Goal: Task Accomplishment & Management: Manage account settings

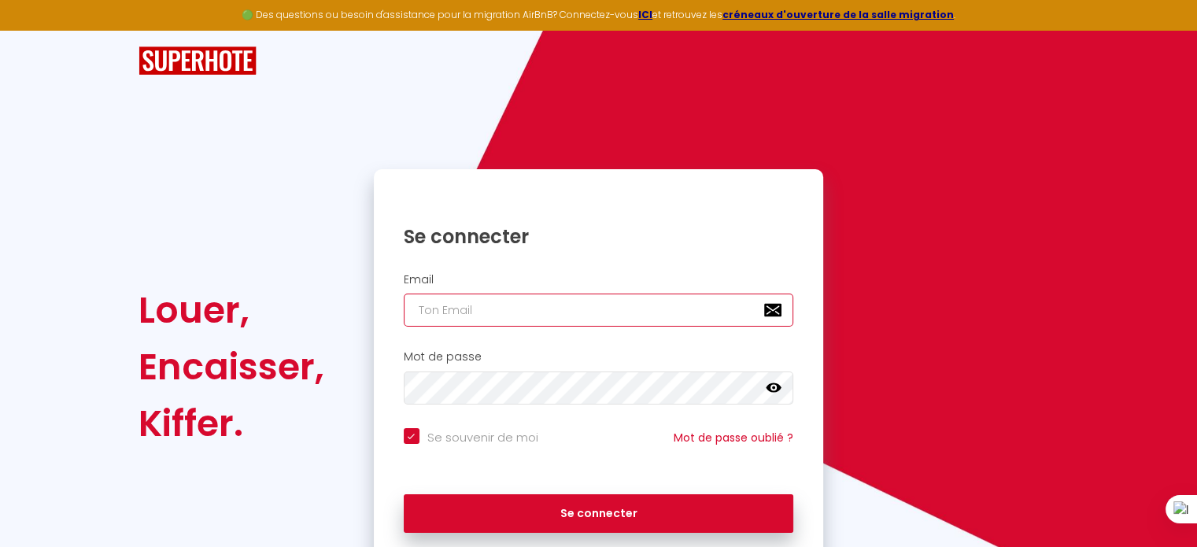
click at [460, 316] on input "email" at bounding box center [599, 310] width 390 height 33
click at [461, 316] on input "email" at bounding box center [599, 310] width 390 height 33
type input "s"
checkbox input "true"
type input "se"
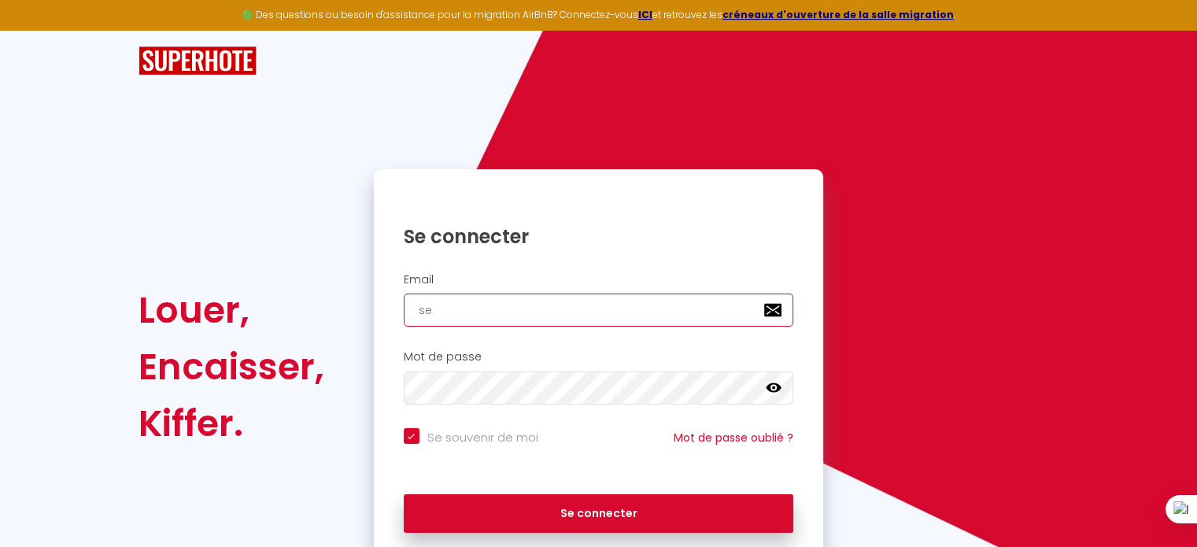
checkbox input "true"
type input "ser"
checkbox input "true"
type input "serv"
checkbox input "true"
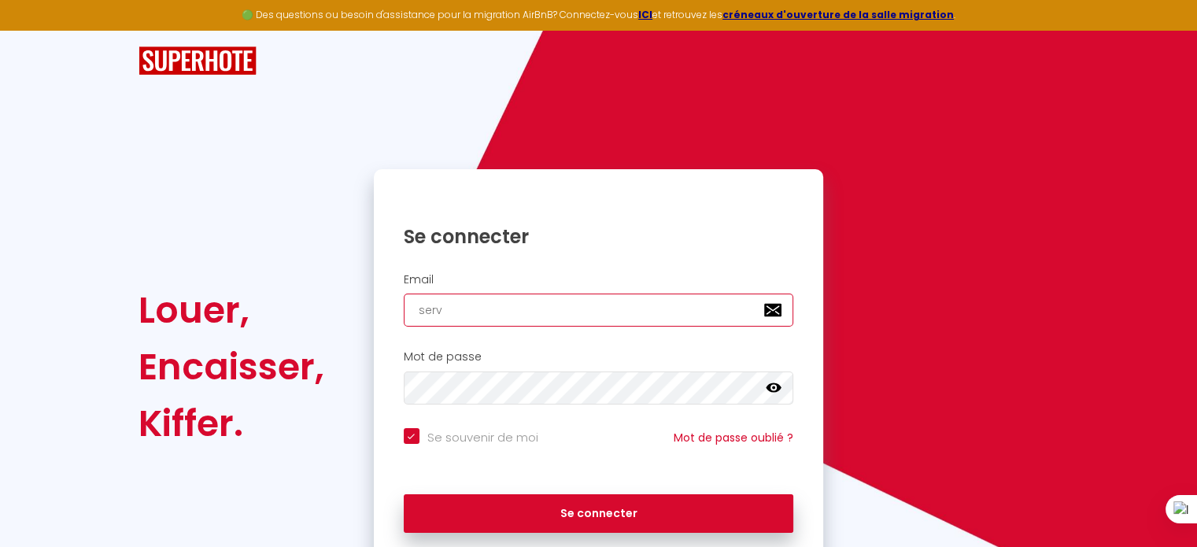
type input "servi"
checkbox input "true"
type input "servic"
checkbox input "true"
type input "service"
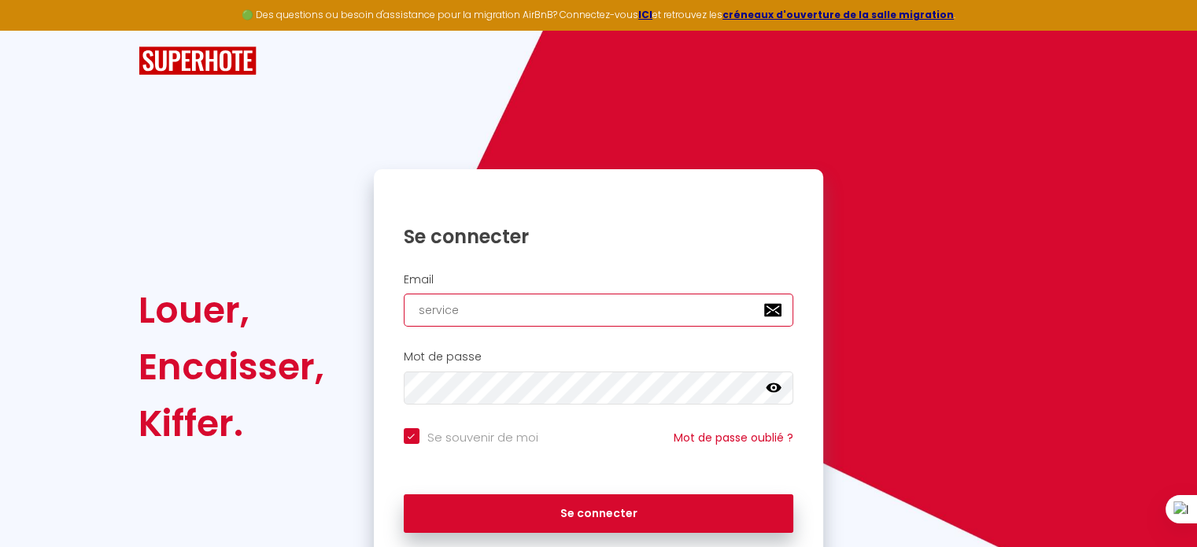
checkbox input "true"
type input "servicea"
checkbox input "true"
type input "servicead"
checkbox input "true"
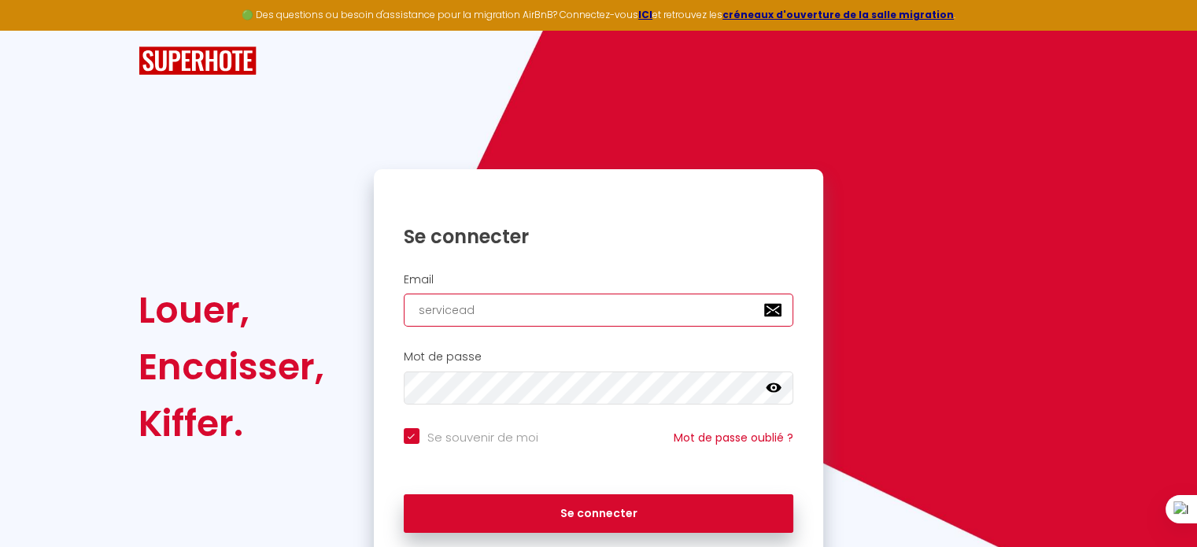
type input "serviceadm"
checkbox input "true"
type input "serviceadmi"
checkbox input "true"
type input "serviceadmin"
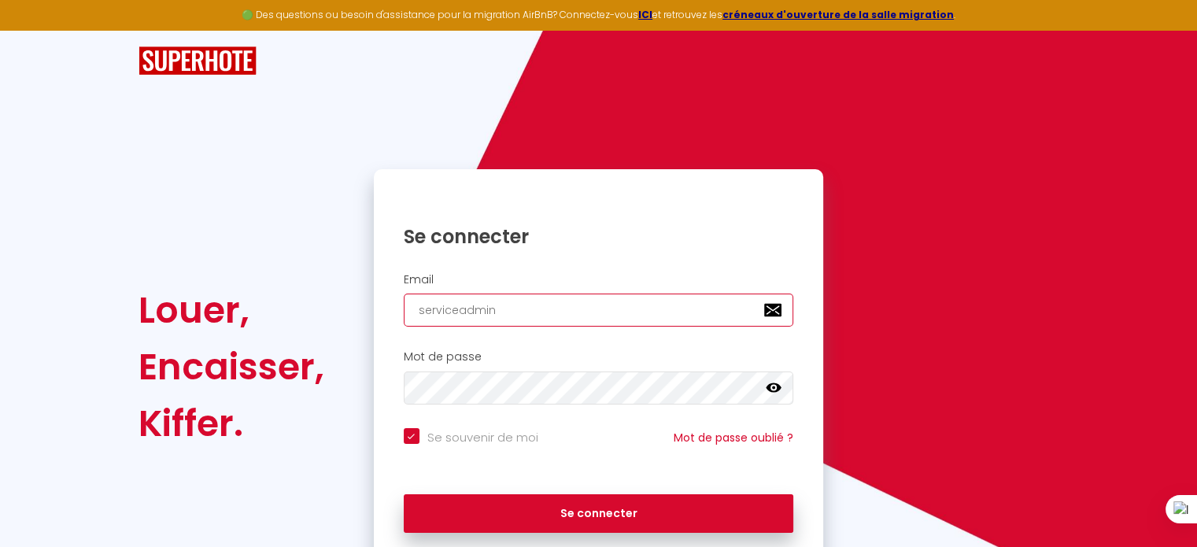
checkbox input "true"
type input "serviceadmin@"
checkbox input "true"
type input "serviceadmin@f"
checkbox input "true"
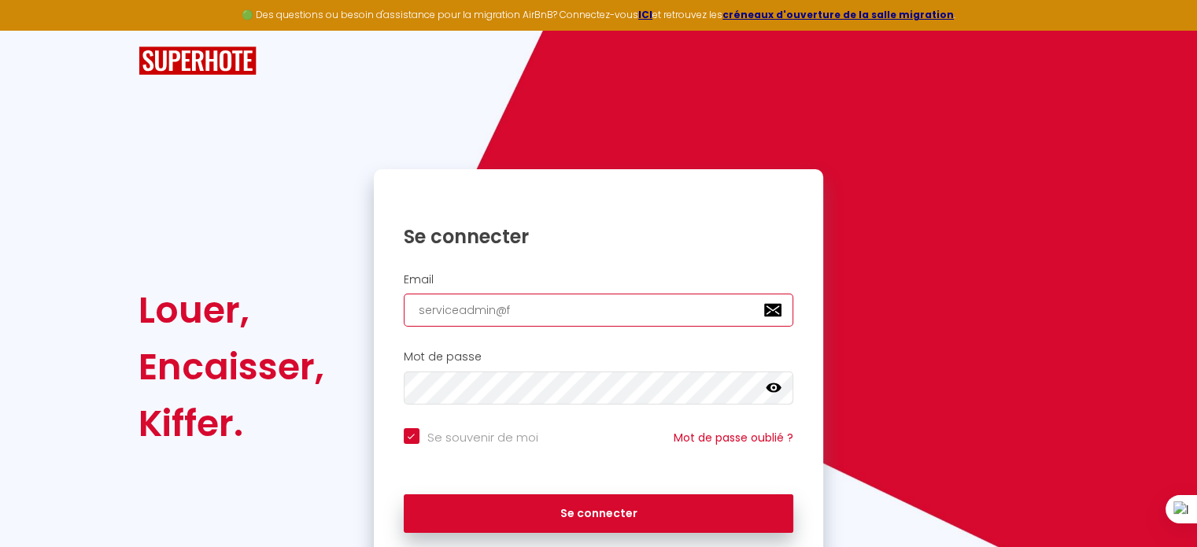
type input "serviceadmin@fr"
checkbox input "true"
type input "serviceadmin@fre"
checkbox input "true"
type input "serviceadmin@free"
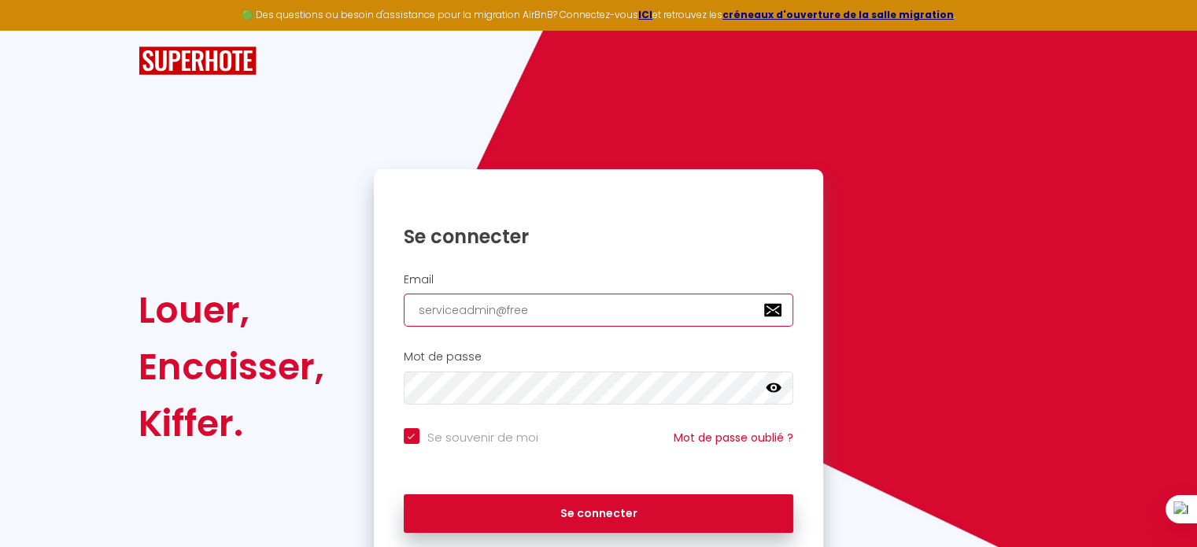
checkbox input "true"
type input "serviceadmin@freed"
checkbox input "true"
type input "serviceadmin@freedh"
checkbox input "true"
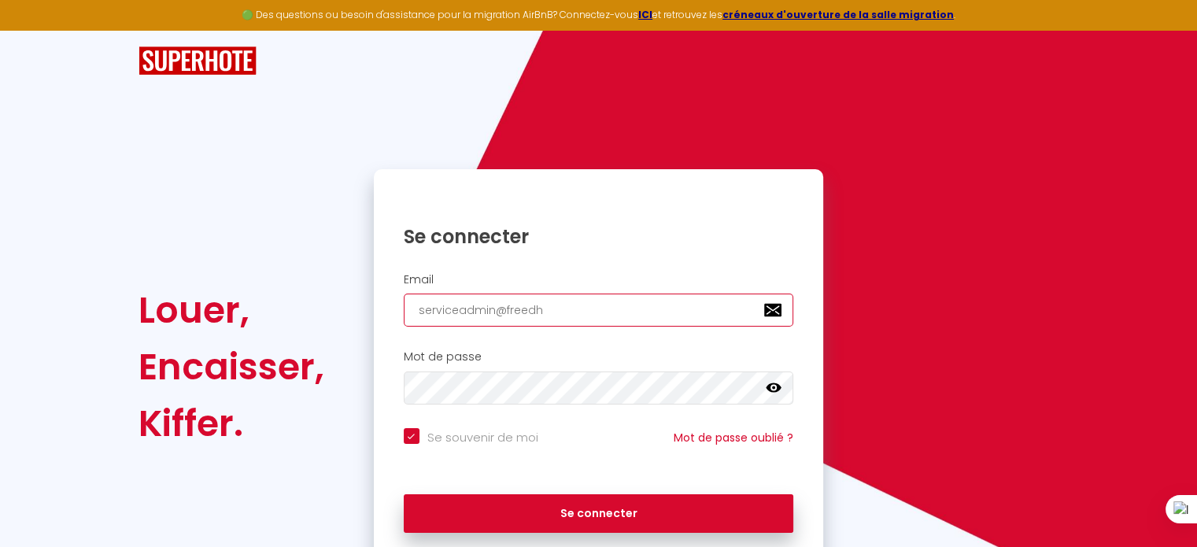
type input "serviceadmin@freedho"
checkbox input "true"
type input "serviceadmin@freedhom"
checkbox input "true"
type input "serviceadmin@freedhome"
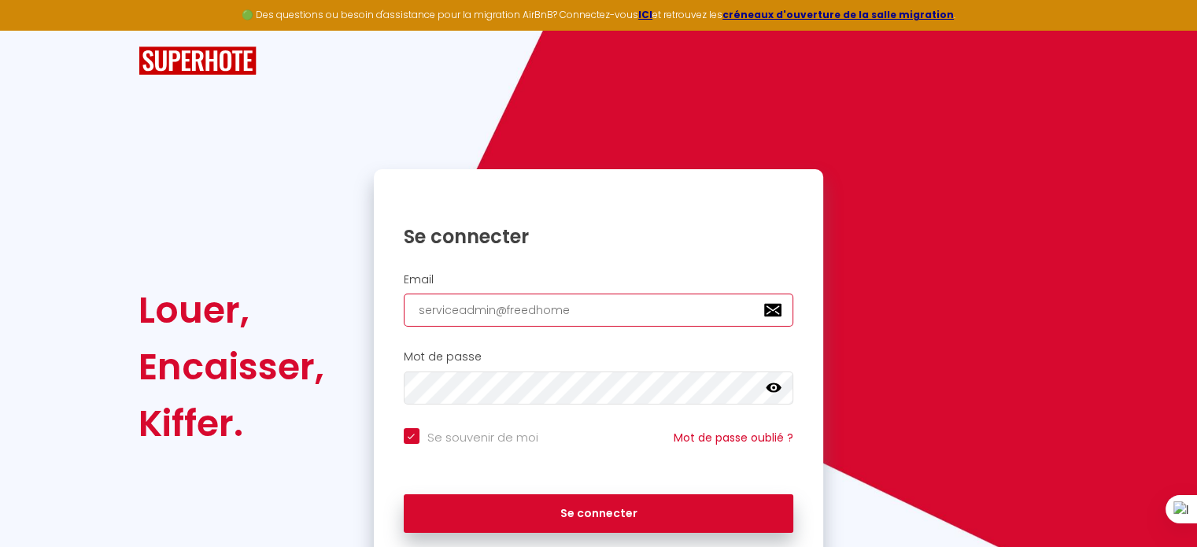
checkbox input "true"
type input "serviceadmin@freedhome-"
checkbox input "true"
type input "serviceadmin@freedhome-b"
checkbox input "true"
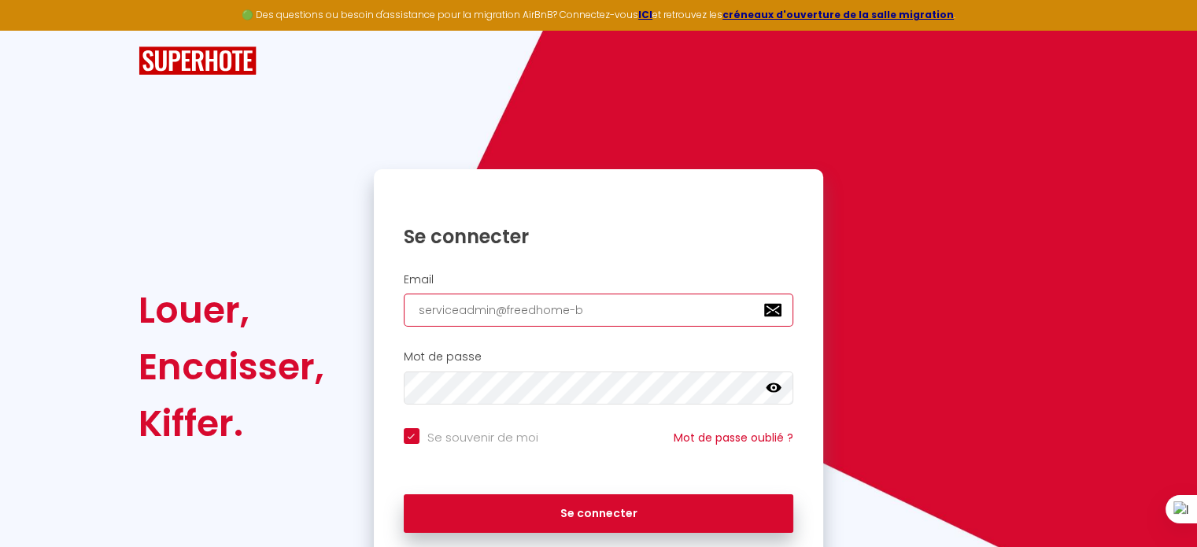
type input "serviceadmin@freedhome-bn"
checkbox input "true"
type input "serviceadmin@freedhome-bnb"
checkbox input "true"
type input "serviceadmin@freedhome-bnb."
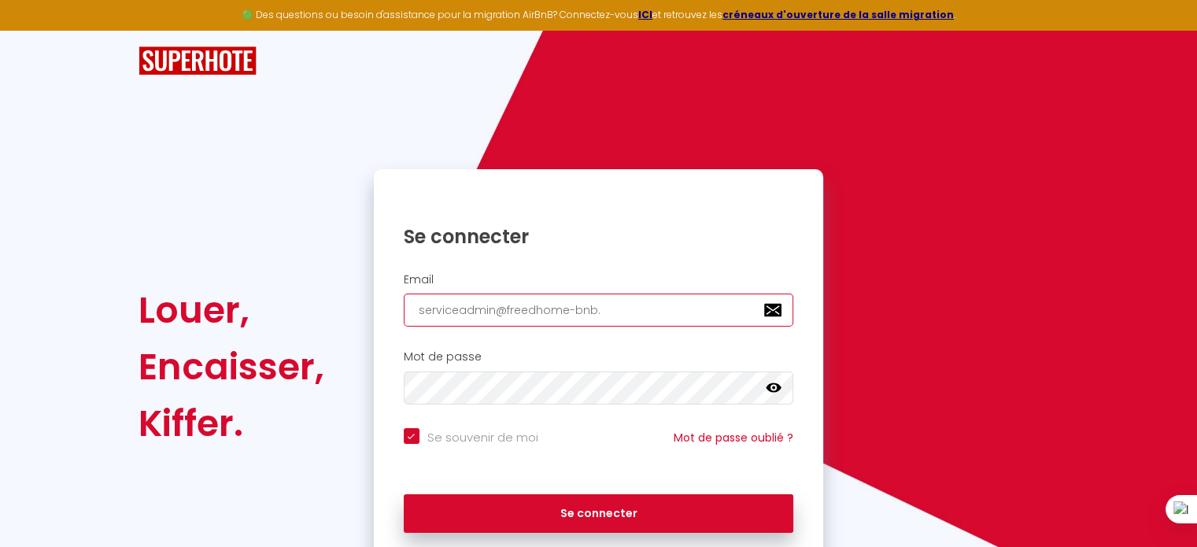
checkbox input "true"
type input "serviceadmin@freedhome-bnb.f"
checkbox input "true"
type input "[EMAIL_ADDRESS][DOMAIN_NAME]"
checkbox input "true"
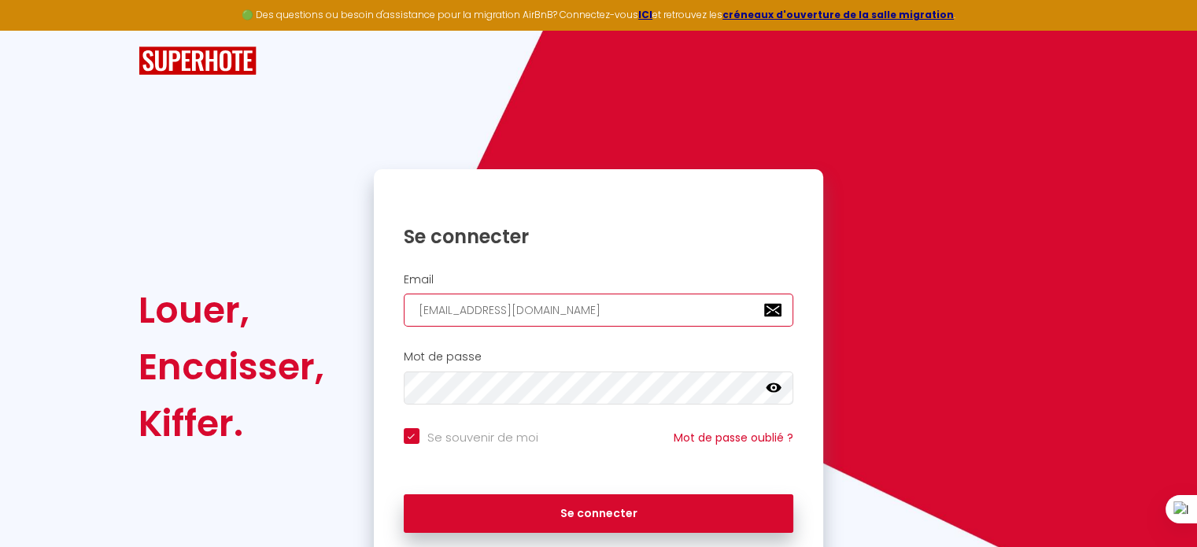
type input "[EMAIL_ADDRESS][DOMAIN_NAME]"
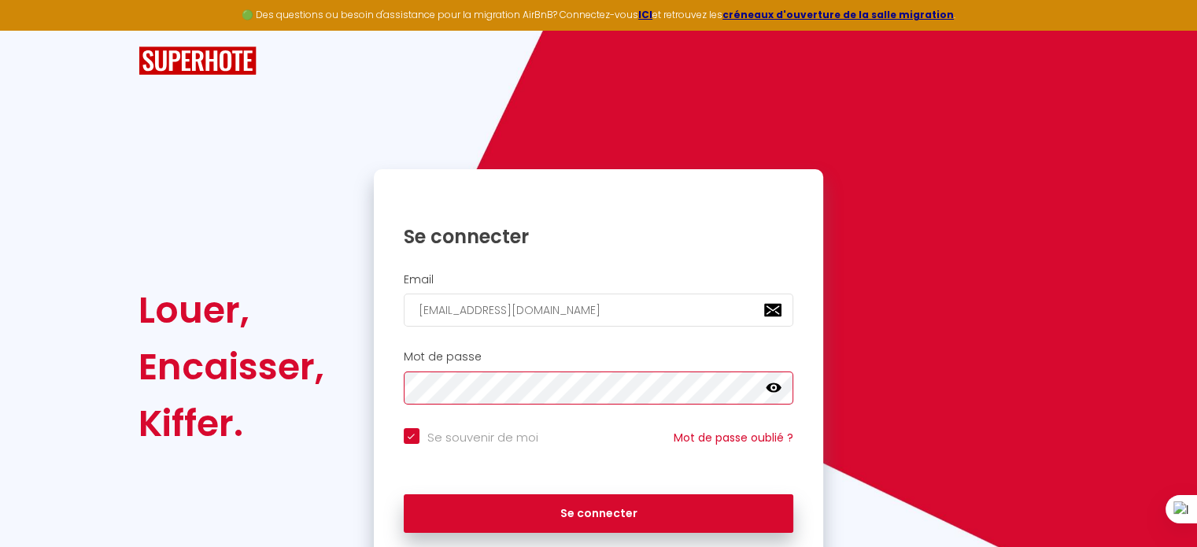
click at [404, 494] on button "Se connecter" at bounding box center [599, 513] width 390 height 39
checkbox input "true"
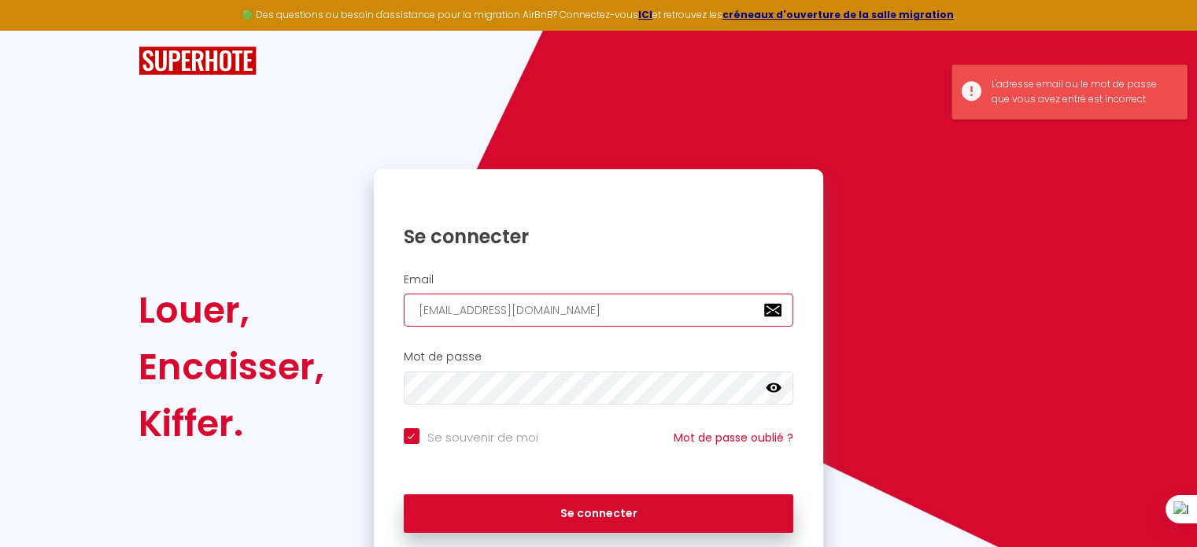
click at [591, 313] on input "[EMAIL_ADDRESS][DOMAIN_NAME]" at bounding box center [599, 310] width 390 height 33
type input "serviceadmin@freedhome-bnb-.fr"
checkbox input "true"
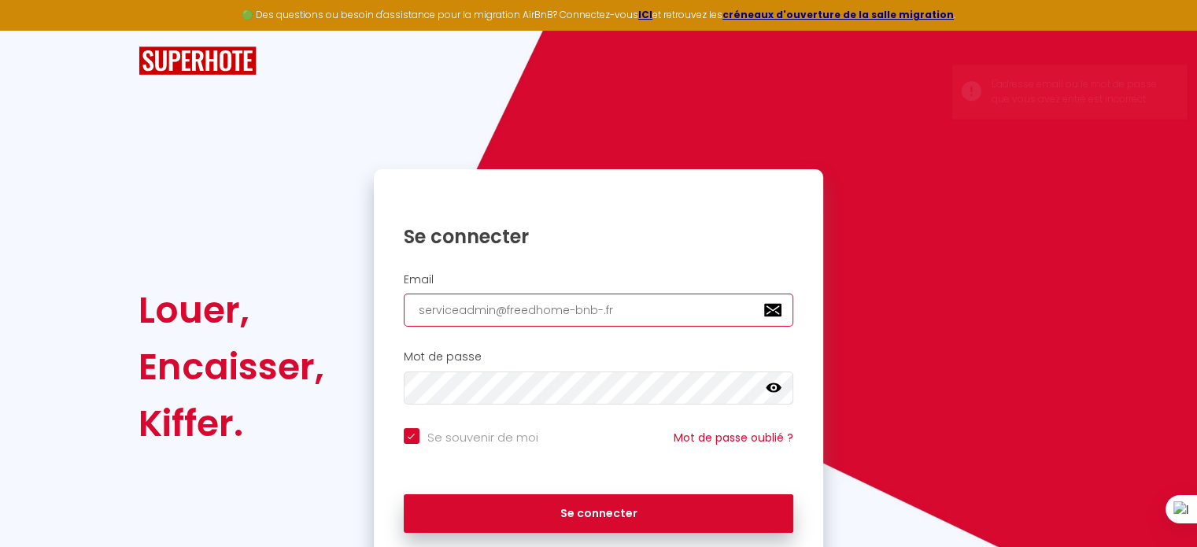
type input "[EMAIL_ADDRESS][DOMAIN_NAME]"
checkbox input "true"
type input "[EMAIL_ADDRESS][DOMAIN_NAME]"
checkbox input "true"
type input "[EMAIL_ADDRESS][DOMAIN_NAME]"
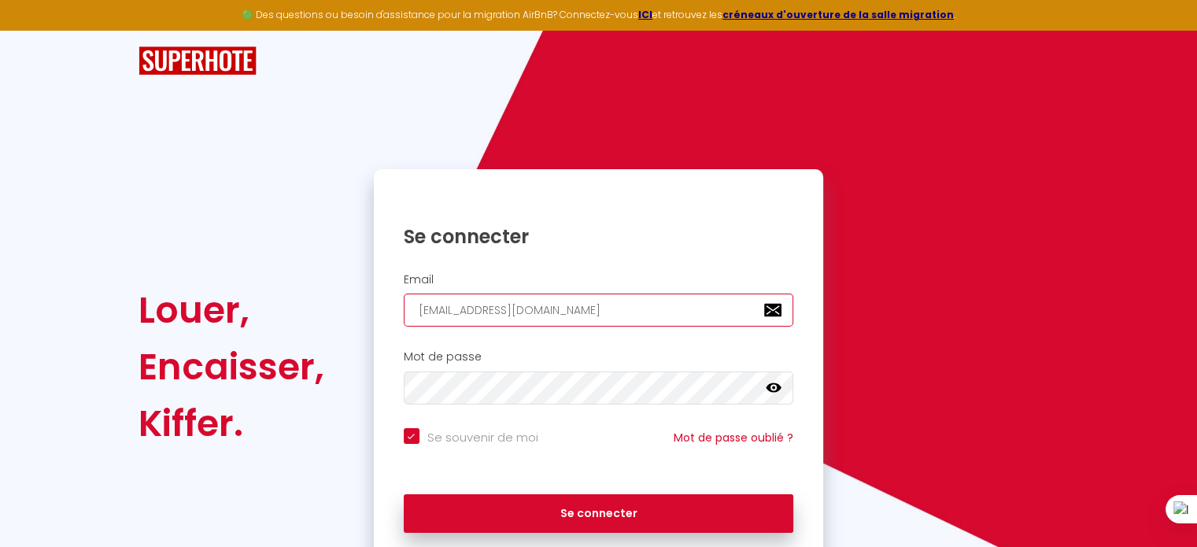
checkbox input "true"
type input "[EMAIL_ADDRESS][DOMAIN_NAME]"
checkbox input "true"
type input "[EMAIL_ADDRESS][DOMAIN_NAME]"
checkbox input "true"
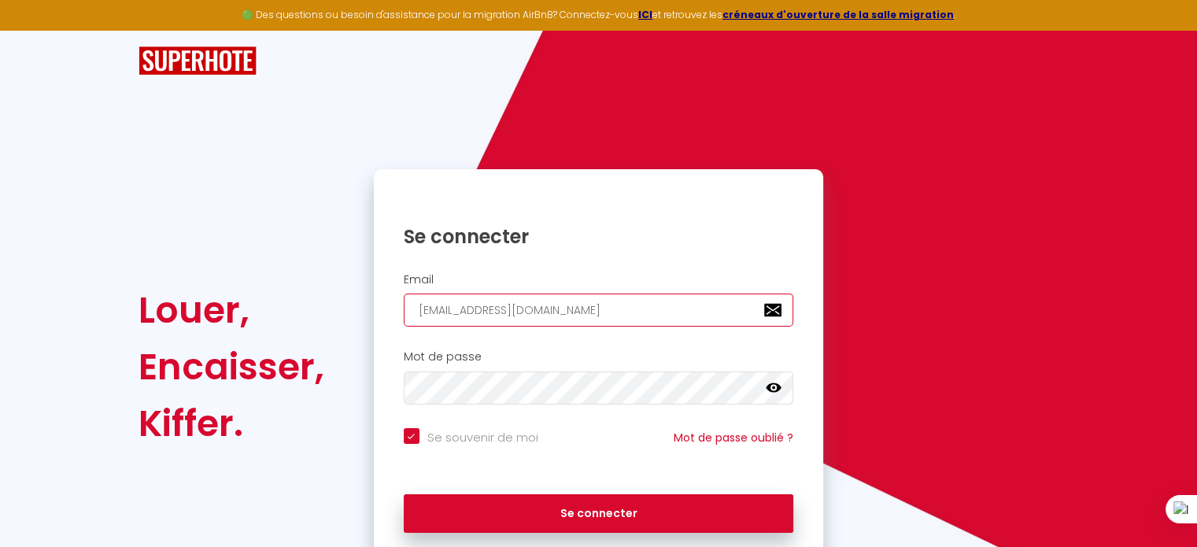
type input "[EMAIL_ADDRESS][DOMAIN_NAME]"
checkbox input "true"
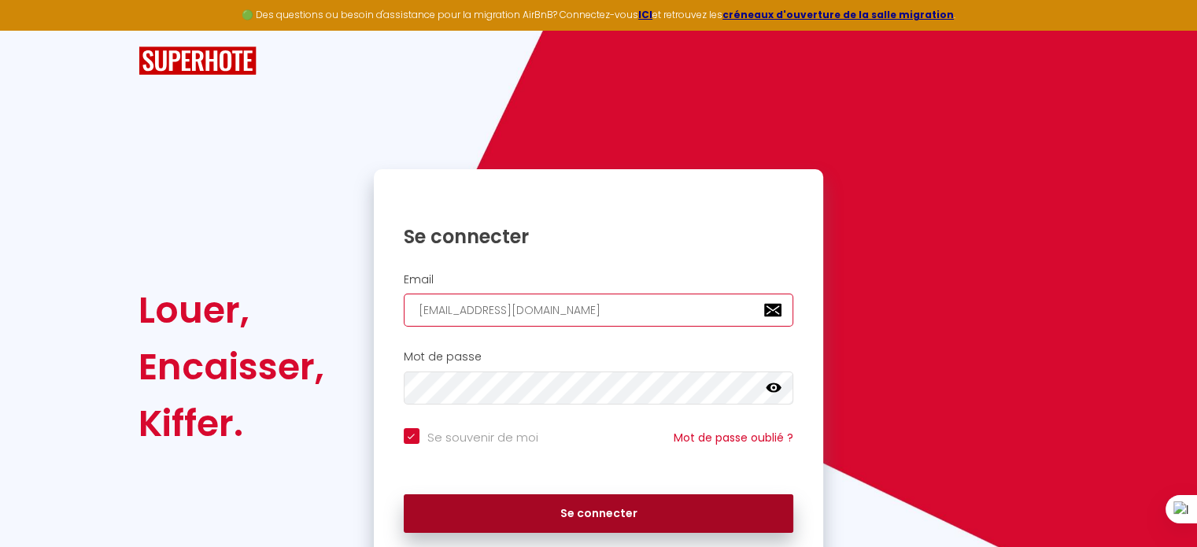
type input "[EMAIL_ADDRESS][DOMAIN_NAME]"
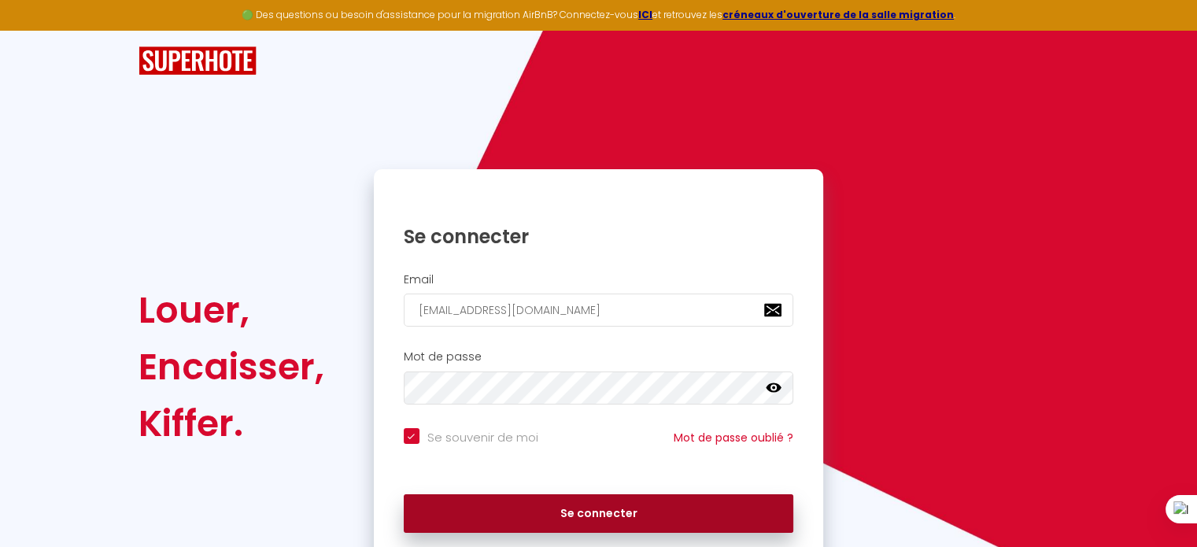
click at [601, 505] on button "Se connecter" at bounding box center [599, 513] width 390 height 39
checkbox input "true"
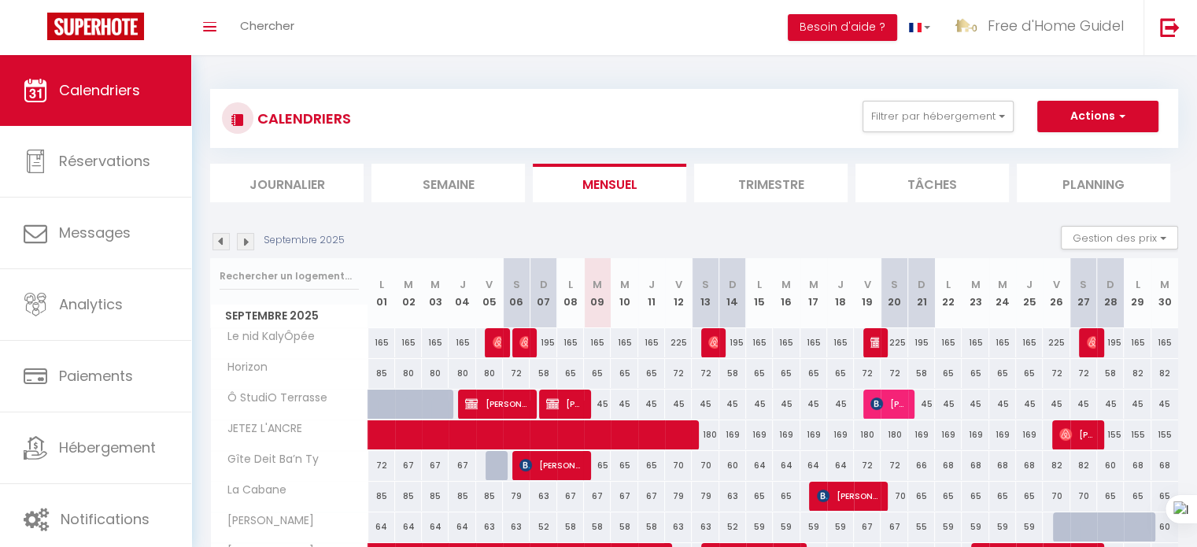
click at [222, 242] on img at bounding box center [221, 241] width 17 height 17
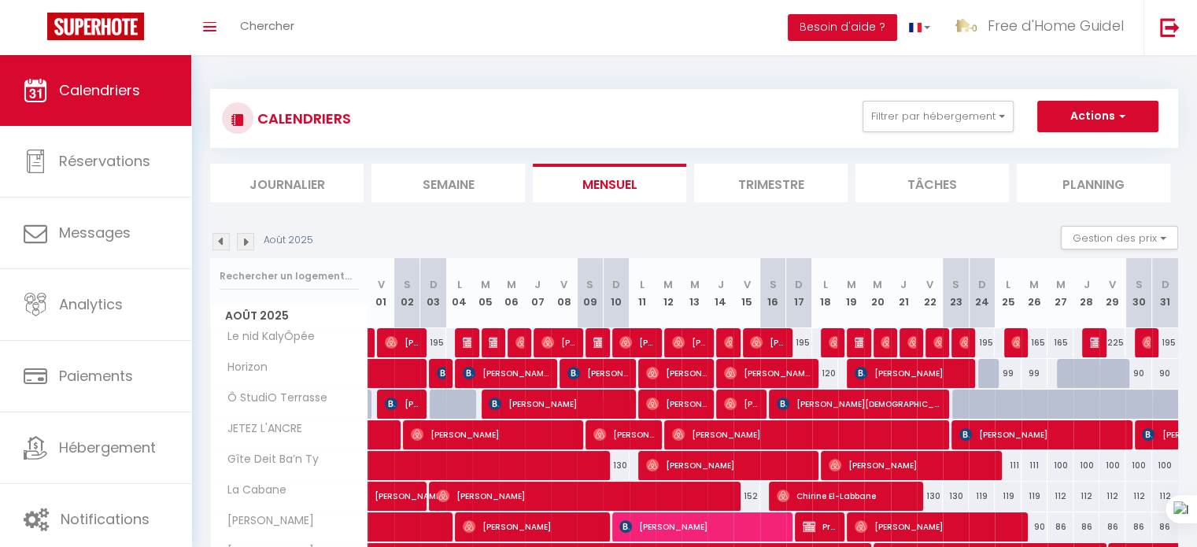
click at [222, 242] on img at bounding box center [221, 241] width 17 height 17
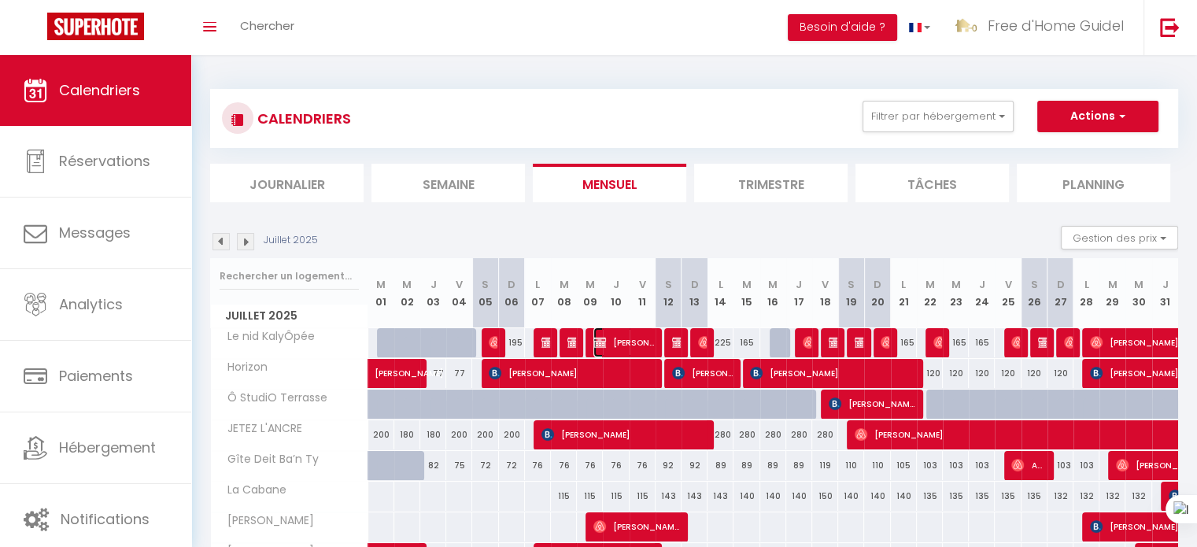
click at [622, 345] on span "[PERSON_NAME]" at bounding box center [624, 342] width 61 height 30
select select "OK"
select select "0"
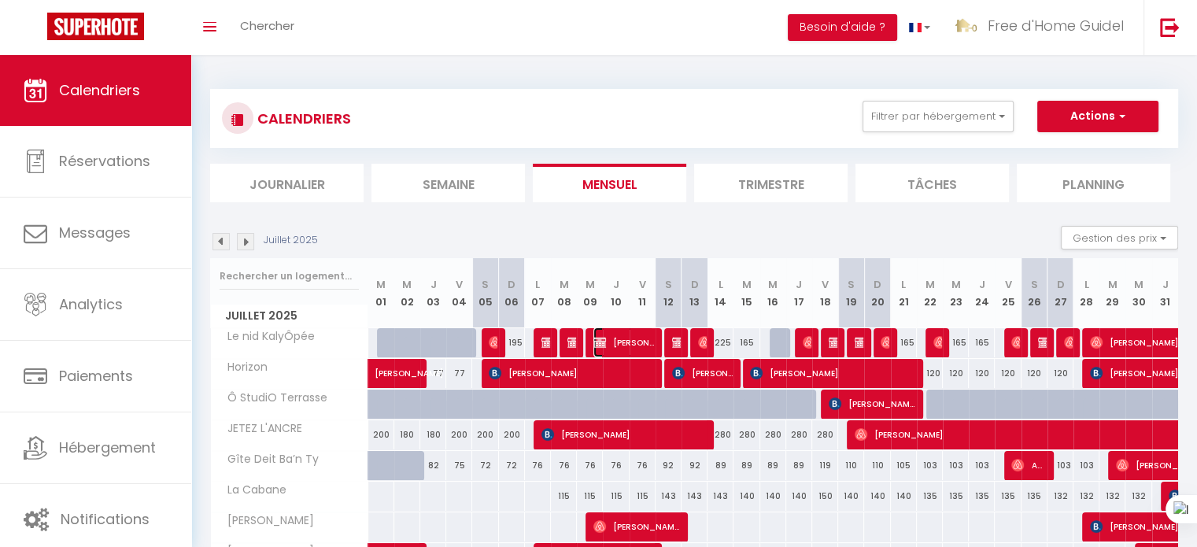
select select "1"
select select
select select "19769"
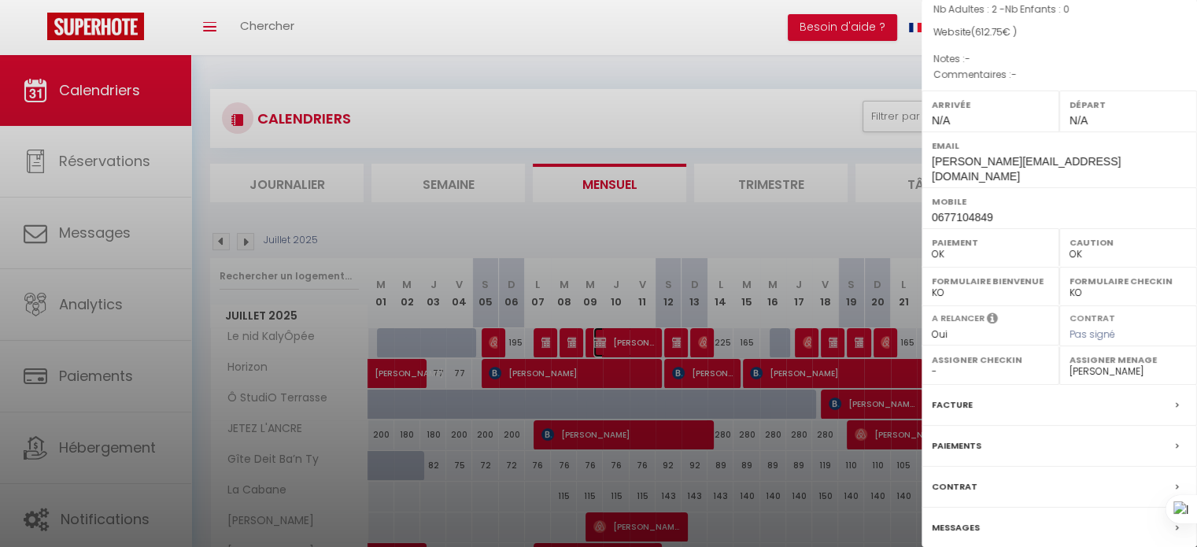
scroll to position [157, 0]
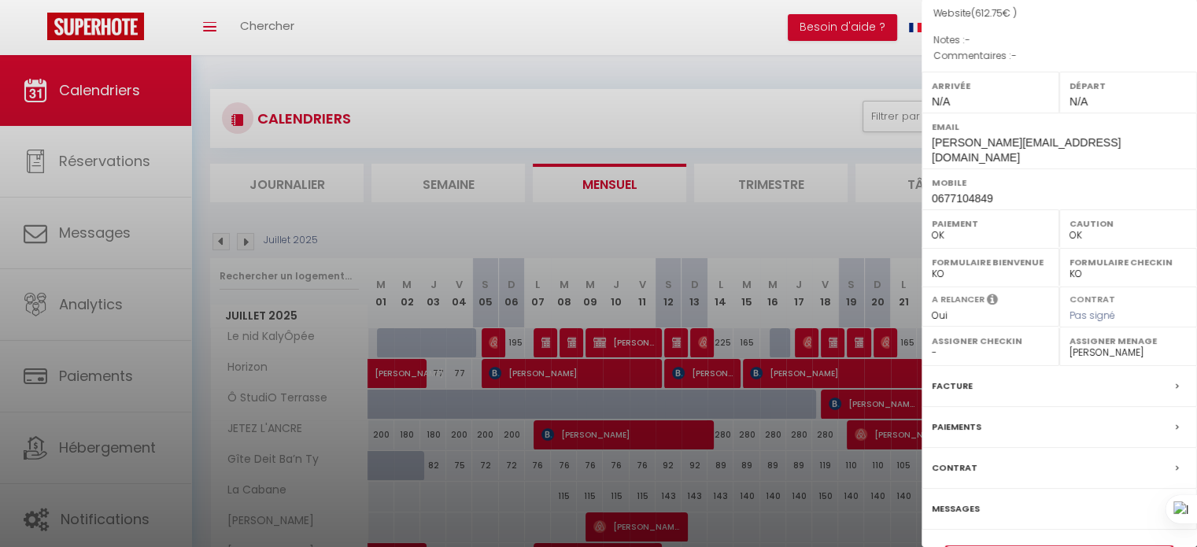
click at [1023, 546] on link "Détails de la réservation" at bounding box center [1059, 556] width 227 height 20
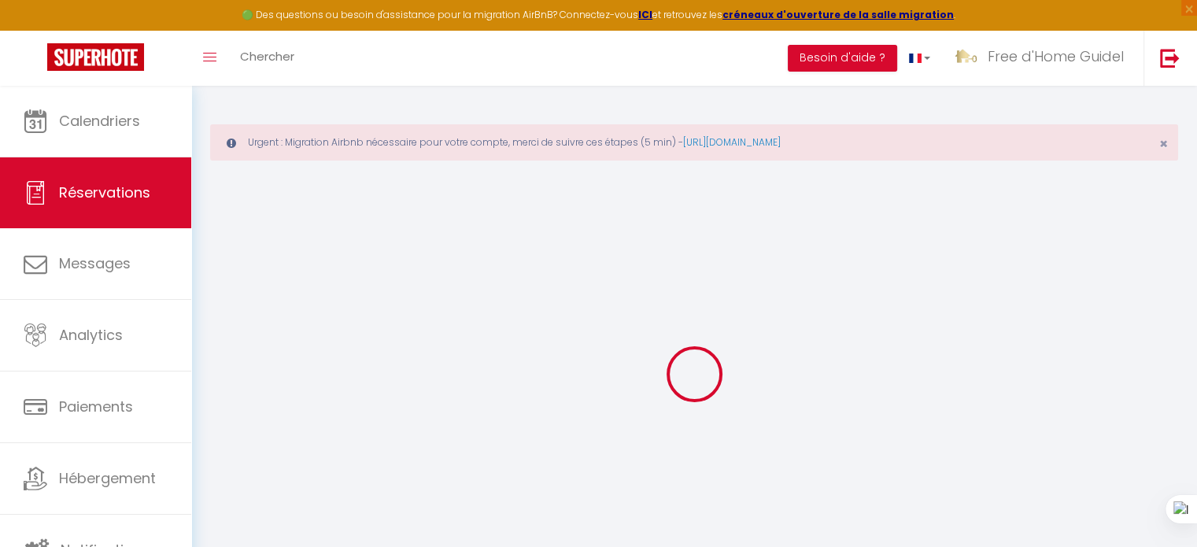
select select
checkbox input "false"
select select
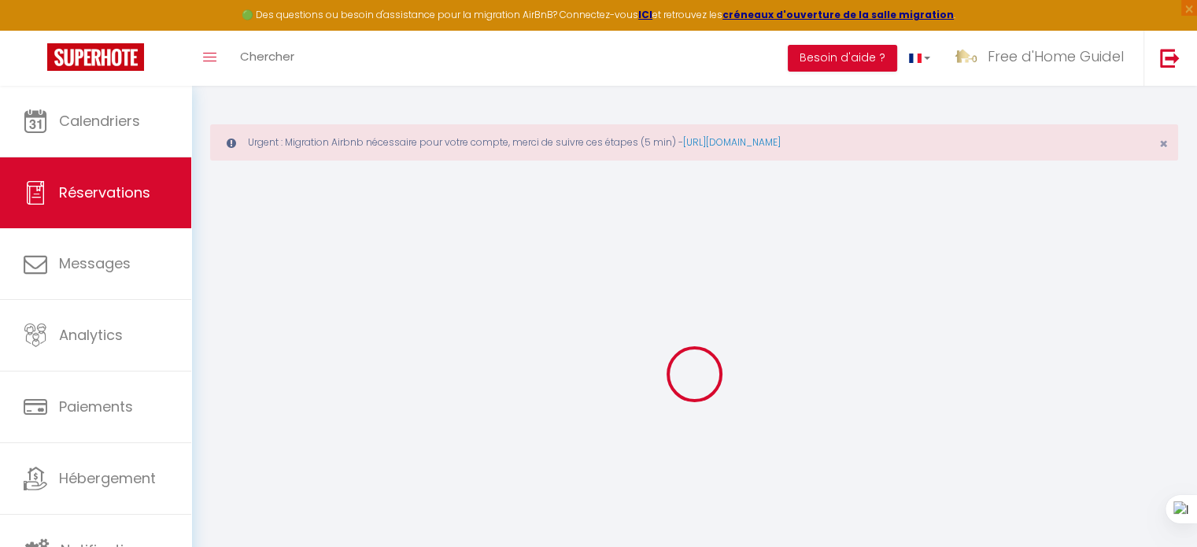
checkbox input "false"
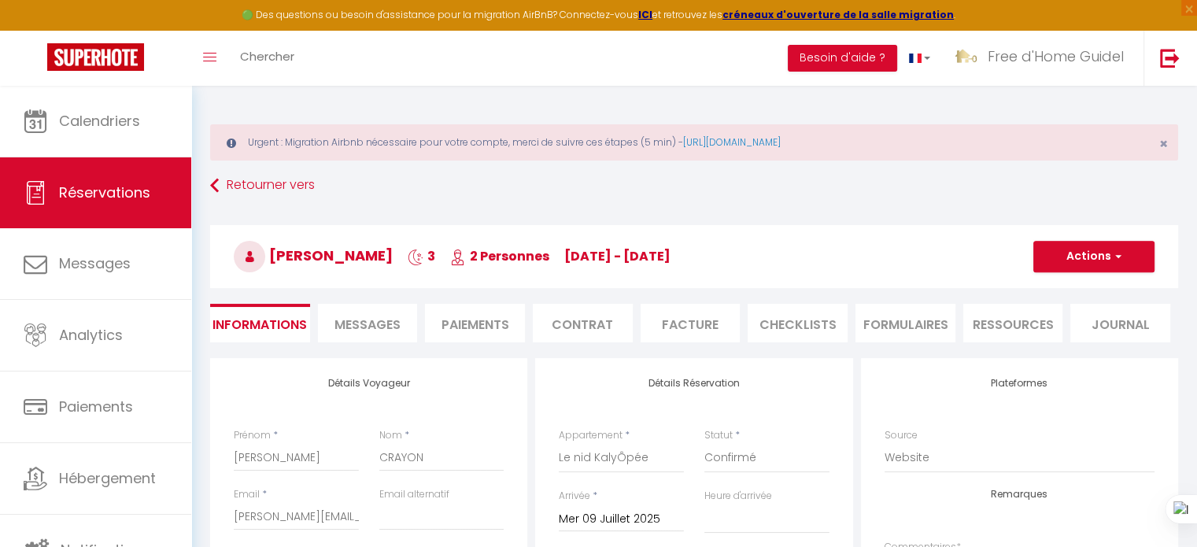
type input "7.8"
select select
checkbox input "false"
select select
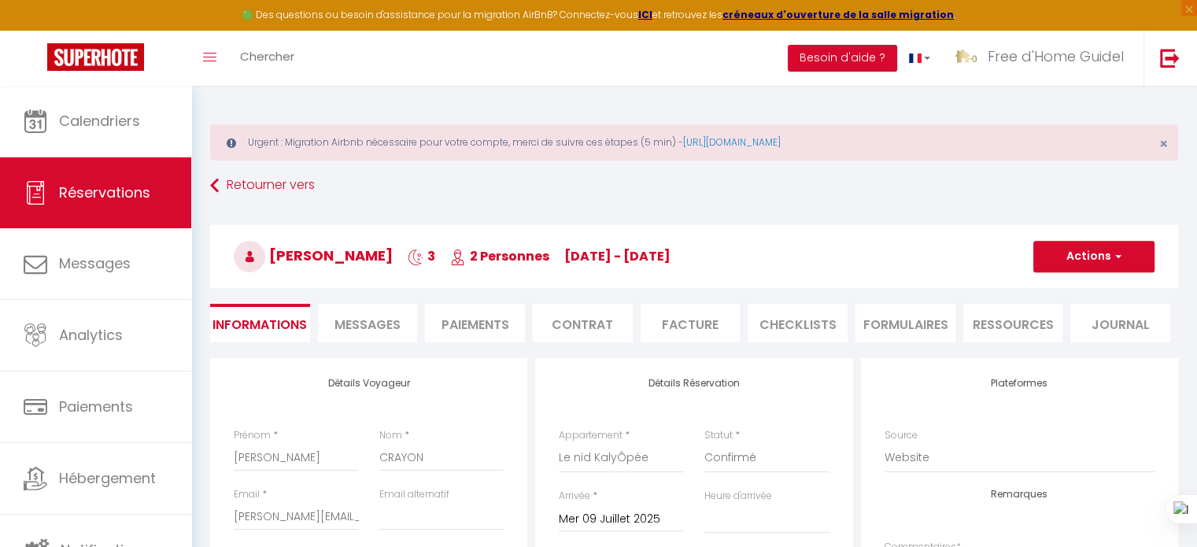
select select
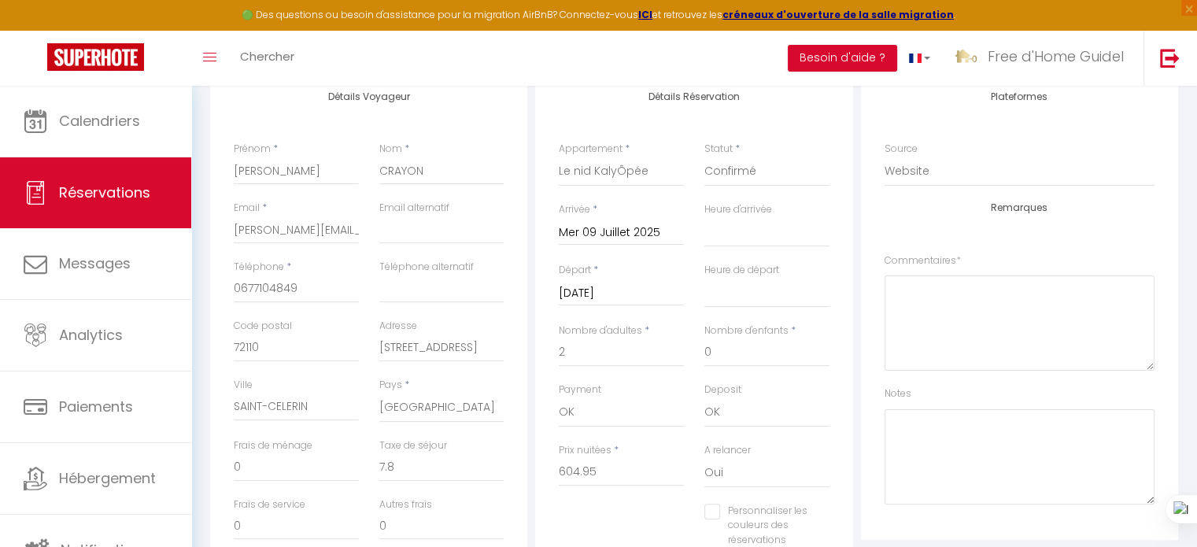
scroll to position [315, 0]
